Goal: Task Accomplishment & Management: Manage account settings

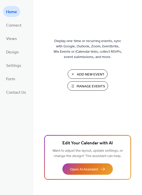
click at [84, 86] on span "Manage Events" at bounding box center [91, 86] width 28 height 5
click at [87, 85] on span "Manage Events" at bounding box center [91, 86] width 28 height 5
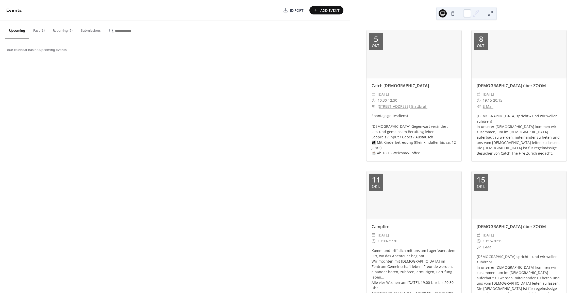
click at [58, 31] on button "Recurring (5)" at bounding box center [63, 30] width 28 height 18
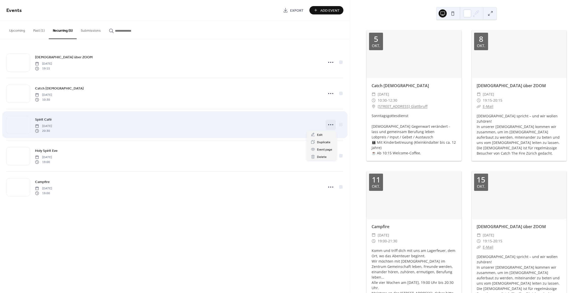
click at [331, 125] on icon at bounding box center [331, 125] width 8 height 8
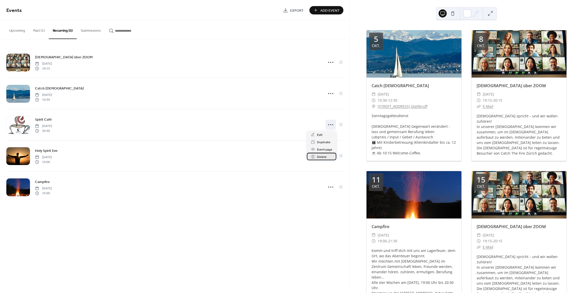
click at [322, 157] on span "Delete" at bounding box center [322, 157] width 10 height 5
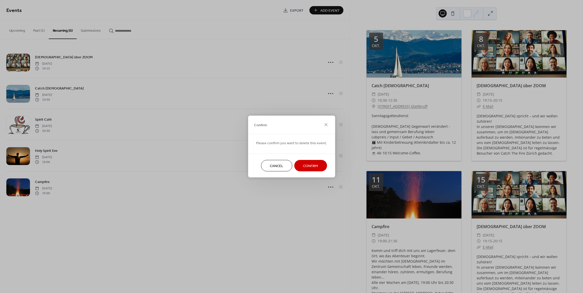
click at [317, 165] on button "Confirm" at bounding box center [310, 165] width 33 height 11
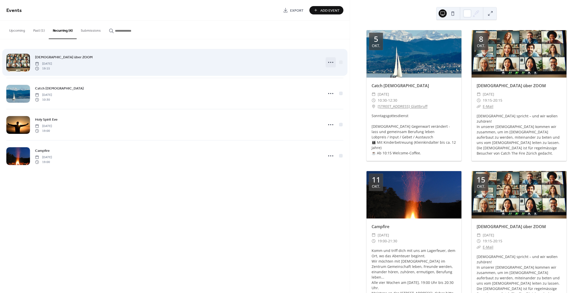
click at [328, 61] on icon at bounding box center [331, 62] width 8 height 8
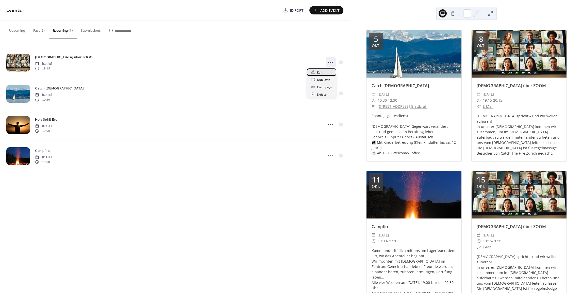
click at [313, 71] on icon at bounding box center [313, 72] width 4 height 4
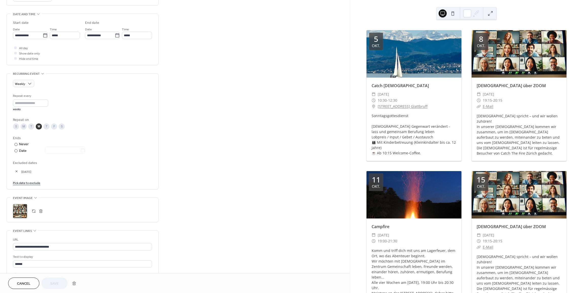
scroll to position [152, 0]
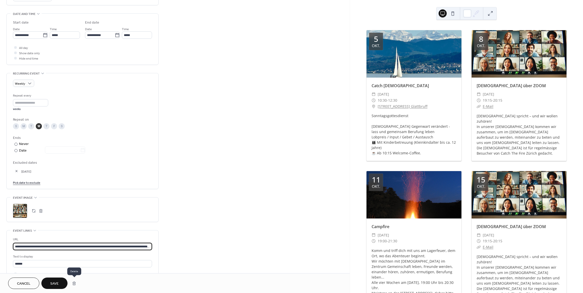
type input "**********"
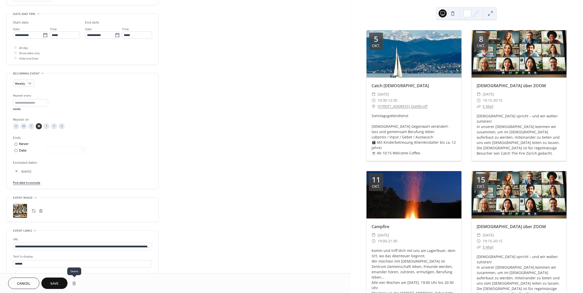
click at [74, 283] on button "button" at bounding box center [74, 284] width 9 height 10
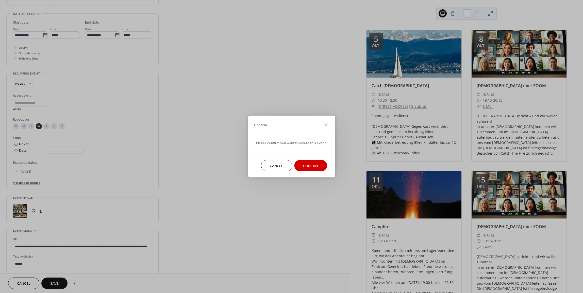
click at [312, 166] on span "Confirm" at bounding box center [310, 166] width 15 height 5
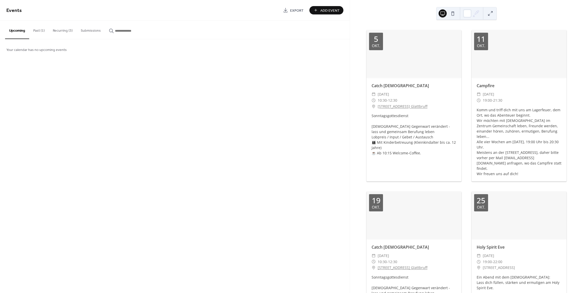
click at [70, 31] on button "Recurring (3)" at bounding box center [63, 30] width 28 height 18
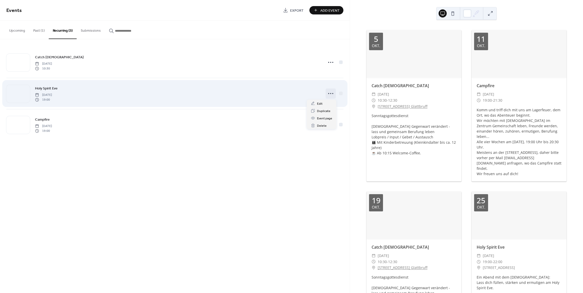
click at [330, 93] on icon at bounding box center [331, 94] width 8 height 8
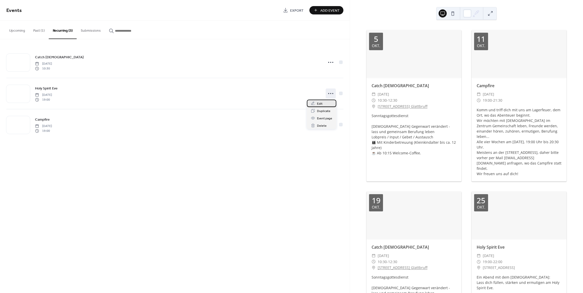
click at [318, 103] on span "Edit" at bounding box center [320, 103] width 6 height 5
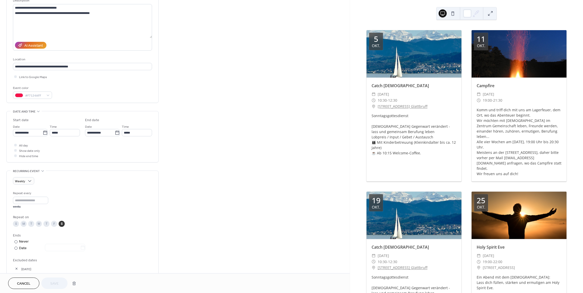
scroll to position [54, 0]
click at [16, 155] on div at bounding box center [15, 156] width 3 height 3
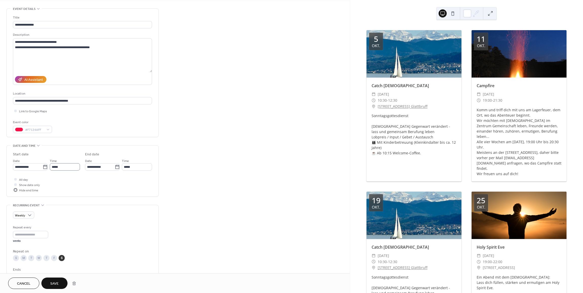
scroll to position [0, 0]
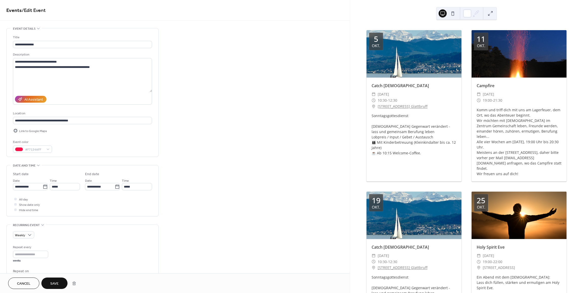
click at [14, 130] on div at bounding box center [15, 130] width 3 height 3
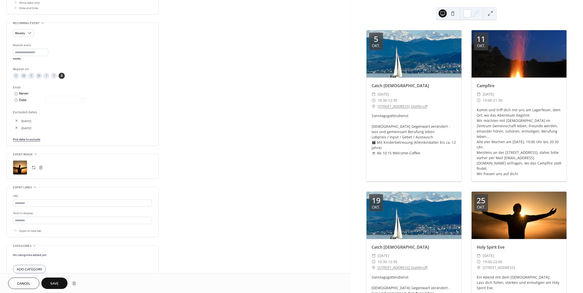
scroll to position [203, 0]
click at [29, 139] on link "Pick date to exclude" at bounding box center [26, 138] width 27 height 5
click at [71, 177] on td "11" at bounding box center [71, 177] width 8 height 7
click at [14, 135] on button "button" at bounding box center [16, 134] width 7 height 7
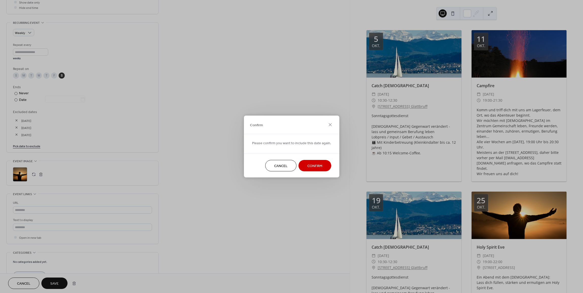
click at [307, 164] on span "Confirm" at bounding box center [314, 166] width 15 height 5
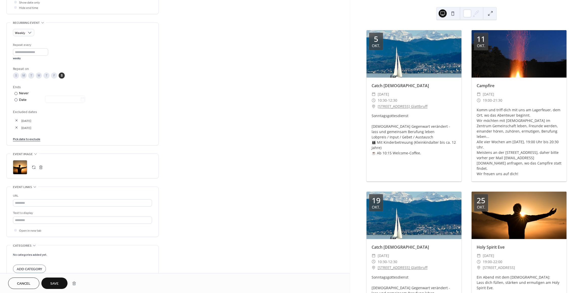
click at [58, 282] on span "Save" at bounding box center [54, 284] width 8 height 5
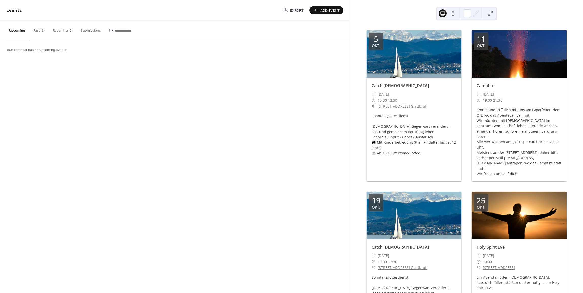
click at [59, 28] on button "Recurring (3)" at bounding box center [63, 30] width 28 height 18
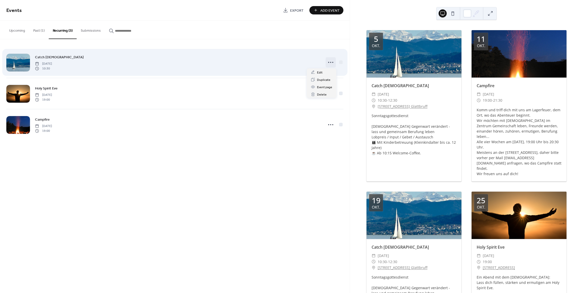
click at [330, 62] on icon at bounding box center [331, 62] width 8 height 8
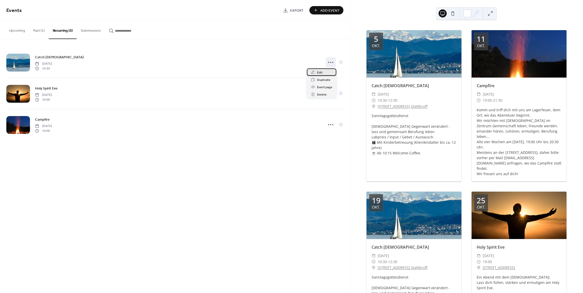
click at [322, 72] on div "Edit" at bounding box center [321, 72] width 29 height 7
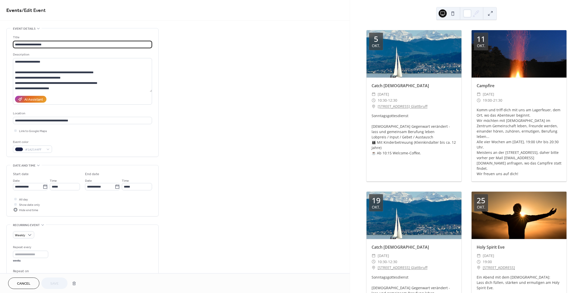
click at [15, 211] on div at bounding box center [15, 209] width 5 height 5
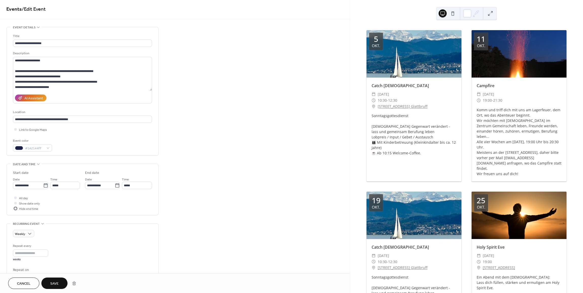
scroll to position [2, 0]
click at [57, 285] on span "Save" at bounding box center [54, 284] width 8 height 5
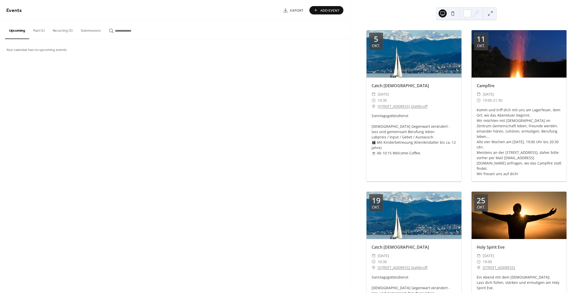
click at [59, 30] on button "Recurring (3)" at bounding box center [63, 30] width 28 height 18
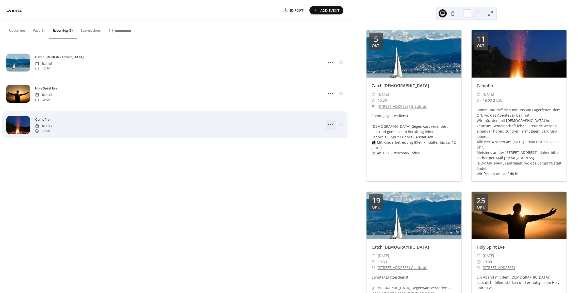
click at [331, 125] on icon at bounding box center [331, 125] width 8 height 8
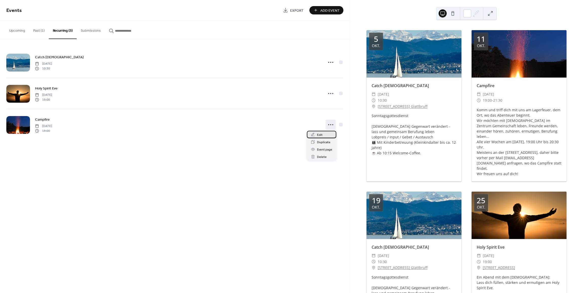
click at [327, 135] on div "Edit" at bounding box center [321, 134] width 29 height 7
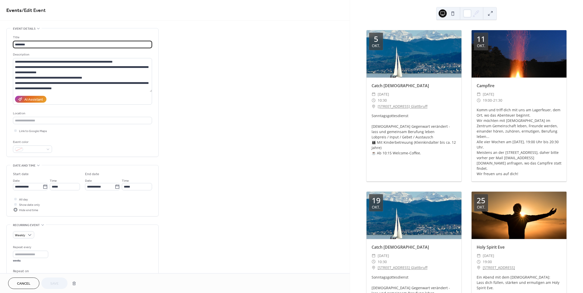
click at [21, 211] on span "Hide end time" at bounding box center [28, 210] width 19 height 5
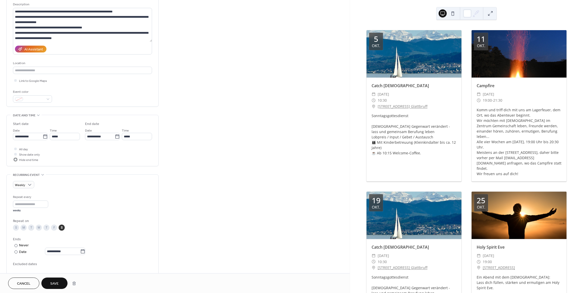
scroll to position [51, 0]
click at [41, 81] on span "Link to Google Maps" at bounding box center [33, 80] width 28 height 5
click at [38, 81] on span "Link to Google Maps" at bounding box center [33, 80] width 28 height 5
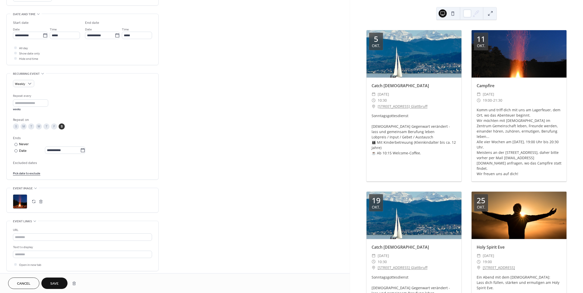
scroll to position [152, 0]
click at [31, 172] on link "Pick date to exclude" at bounding box center [26, 172] width 27 height 5
click at [69, 211] on td "11" at bounding box center [71, 211] width 8 height 7
click at [60, 282] on button "Save" at bounding box center [54, 283] width 26 height 11
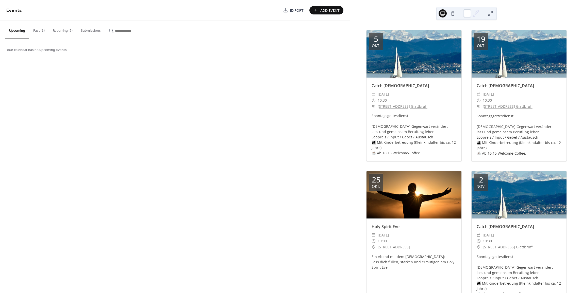
click at [455, 13] on button at bounding box center [453, 13] width 8 height 8
